Goal: Find specific page/section: Find specific page/section

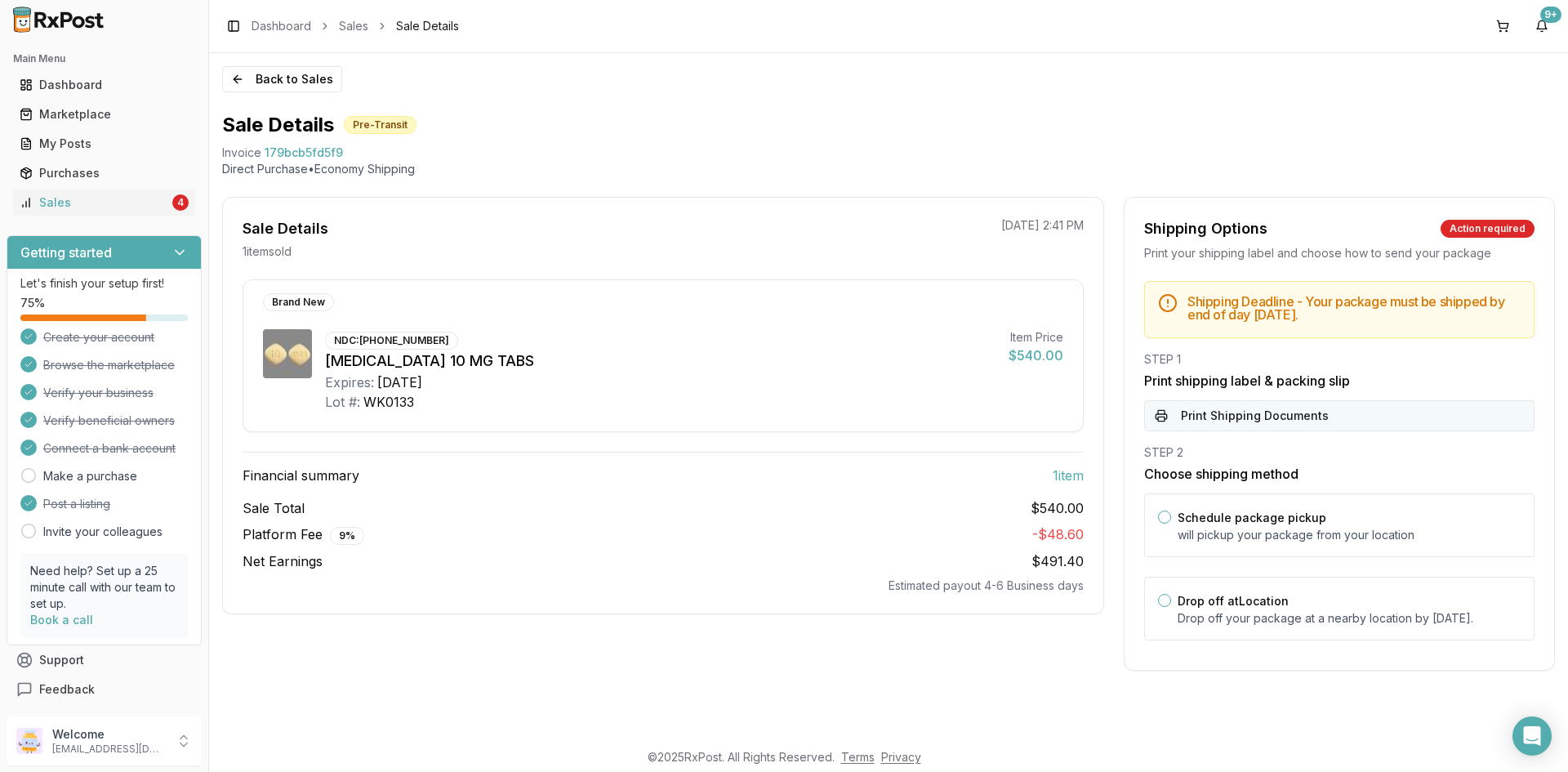
click at [1228, 423] on button "Print Shipping Documents" at bounding box center [1339, 416] width 391 height 31
click at [156, 183] on link "Purchases" at bounding box center [104, 173] width 182 height 29
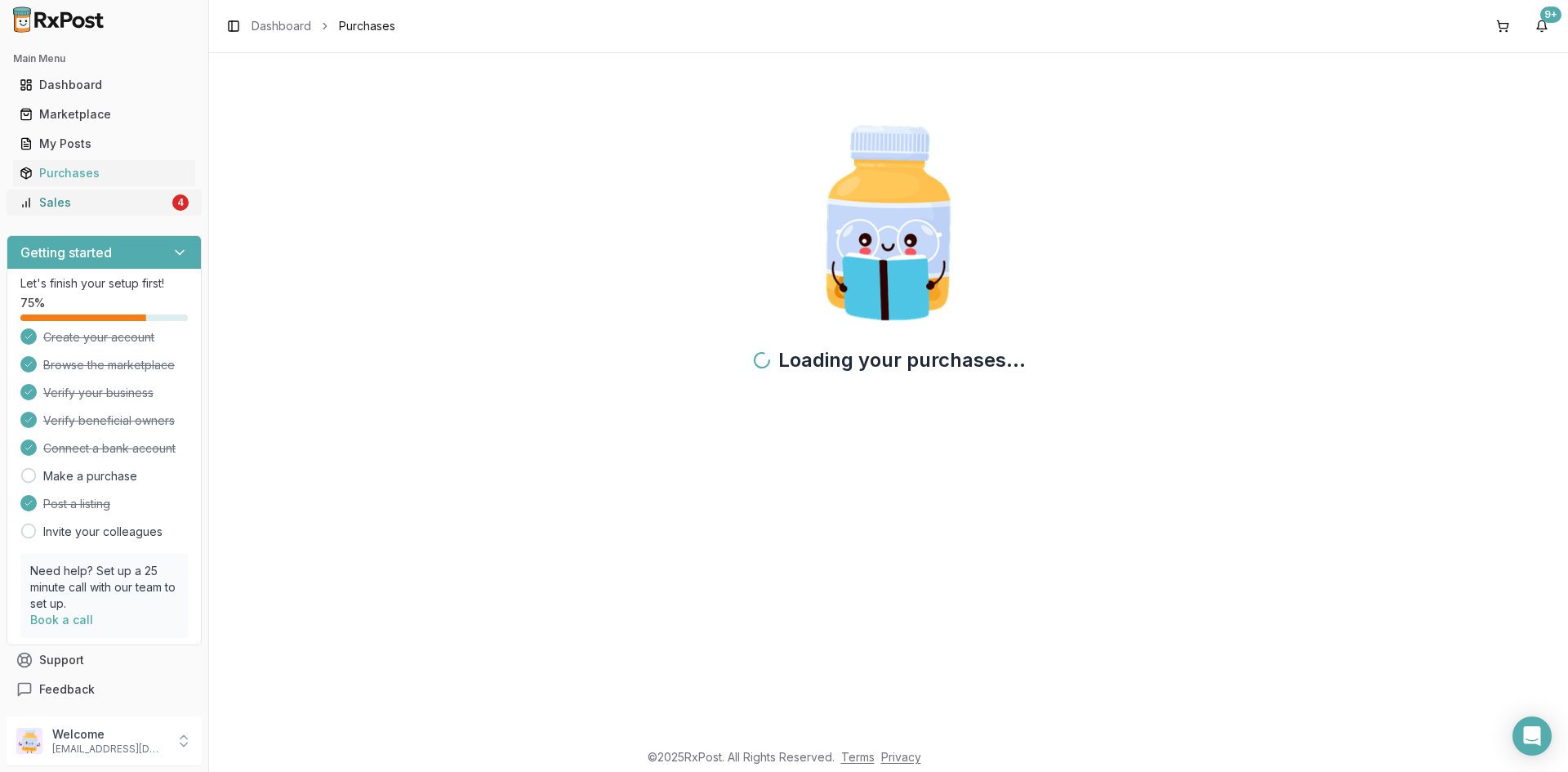
click at [145, 208] on div "Sales" at bounding box center [95, 202] width 150 height 16
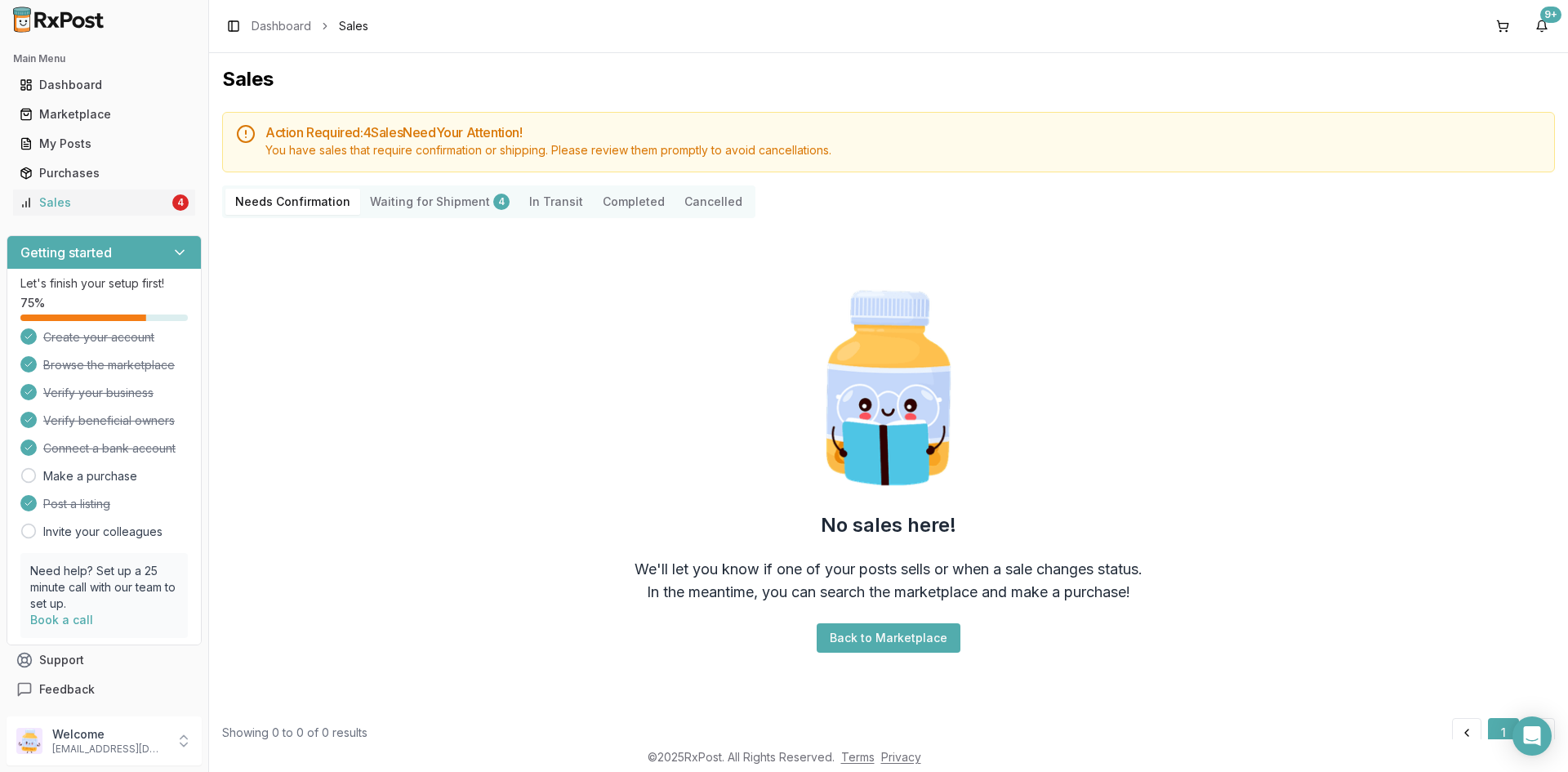
click at [364, 201] on Shipment "Waiting for Shipment 4" at bounding box center [439, 201] width 159 height 26
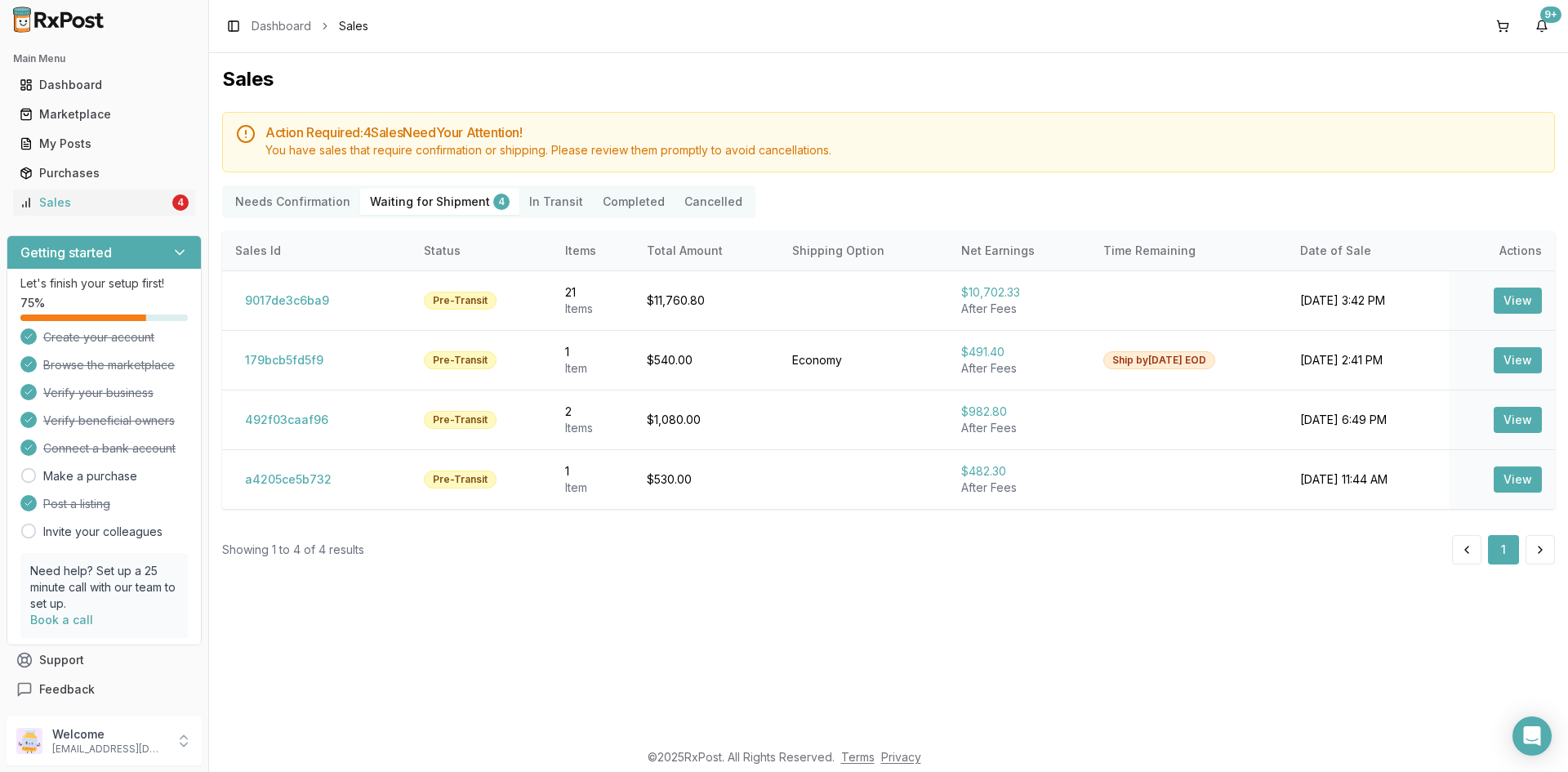
click at [404, 201] on Shipment "Waiting for Shipment 4" at bounding box center [439, 201] width 159 height 26
click at [46, 195] on div "Sales" at bounding box center [95, 202] width 150 height 16
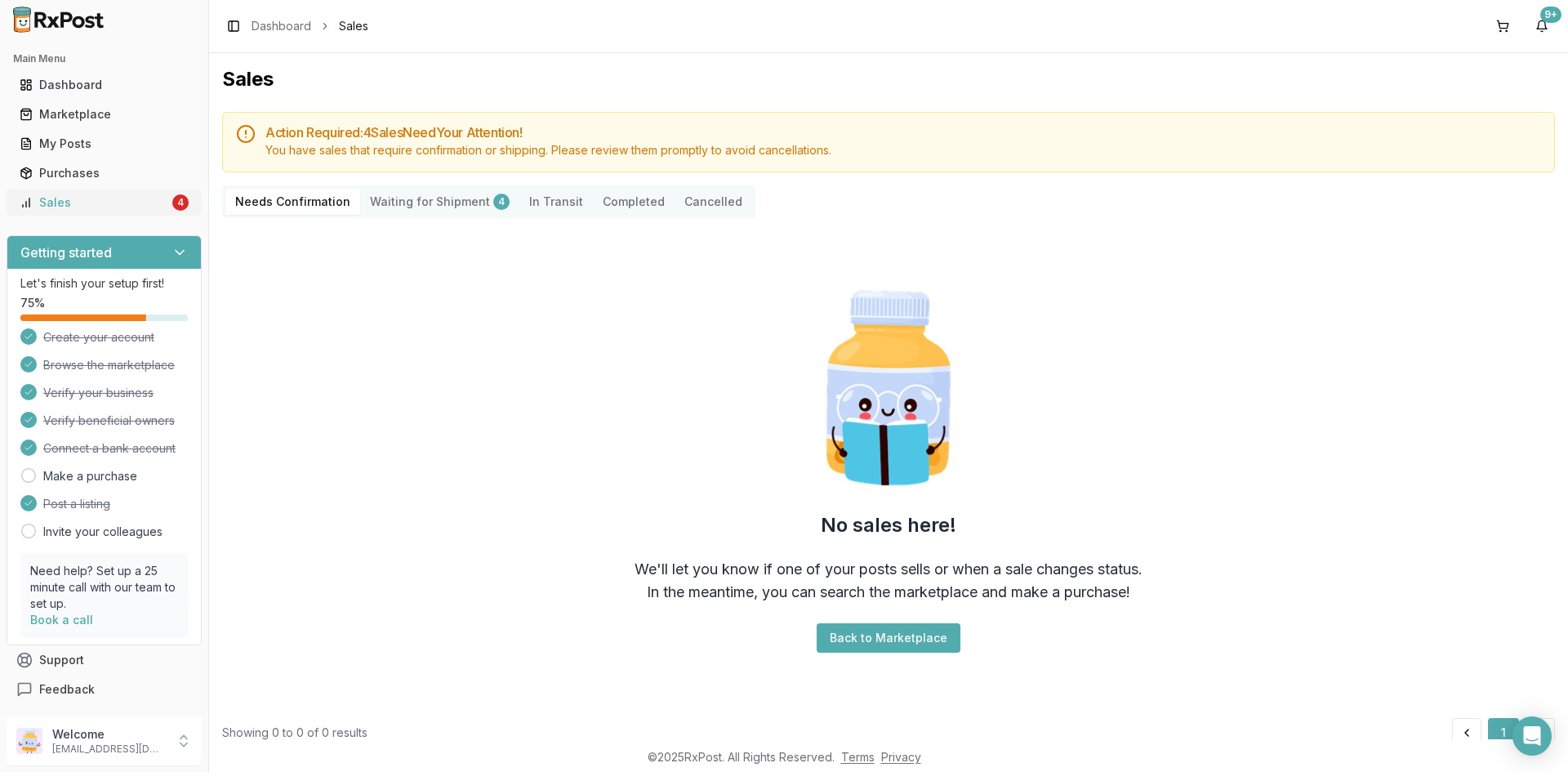
click at [114, 203] on div "Sales" at bounding box center [95, 202] width 150 height 16
